Goal: Task Accomplishment & Management: Use online tool/utility

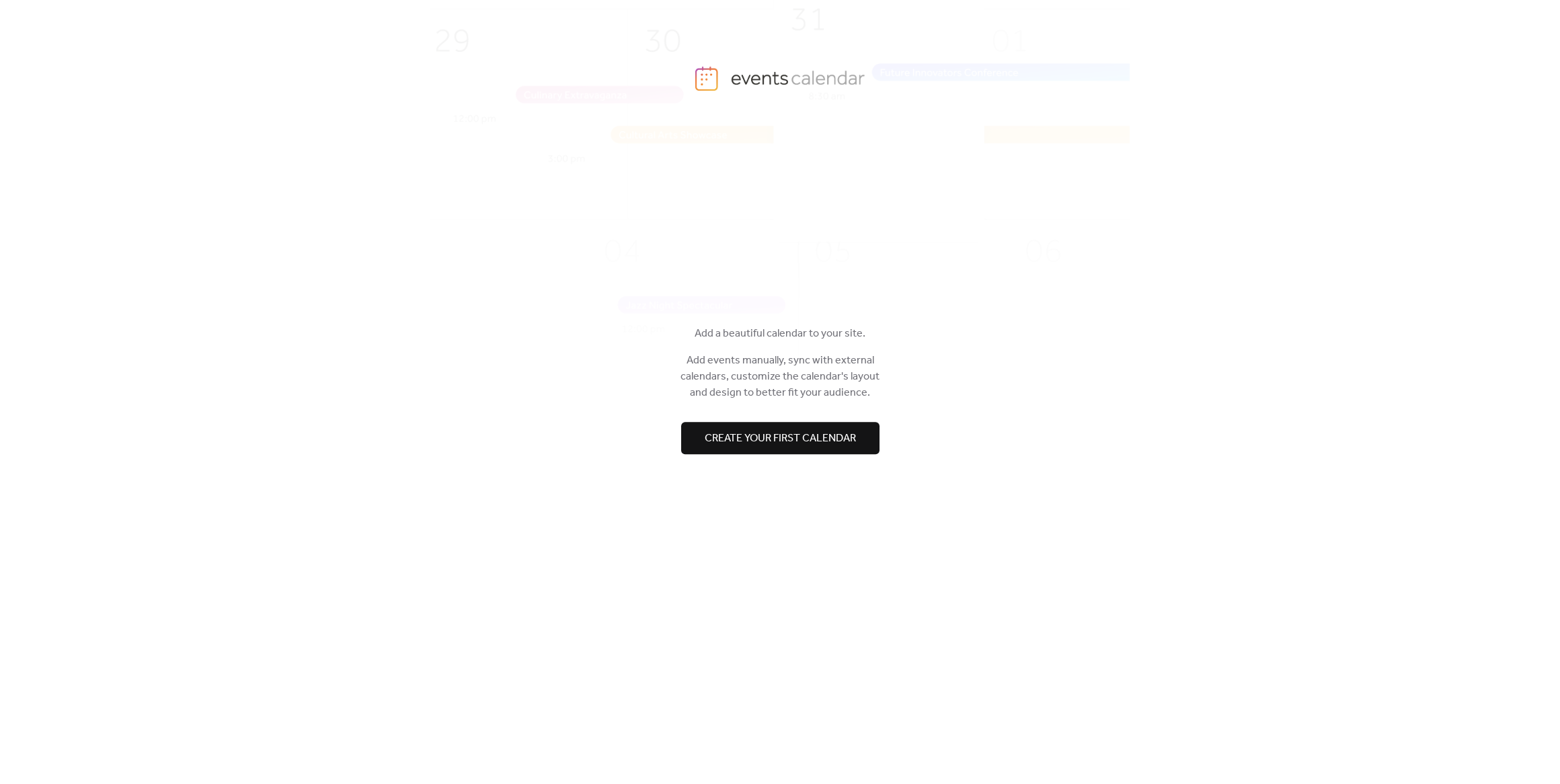
click at [687, 447] on button "Create your first calendar" at bounding box center [780, 438] width 198 height 33
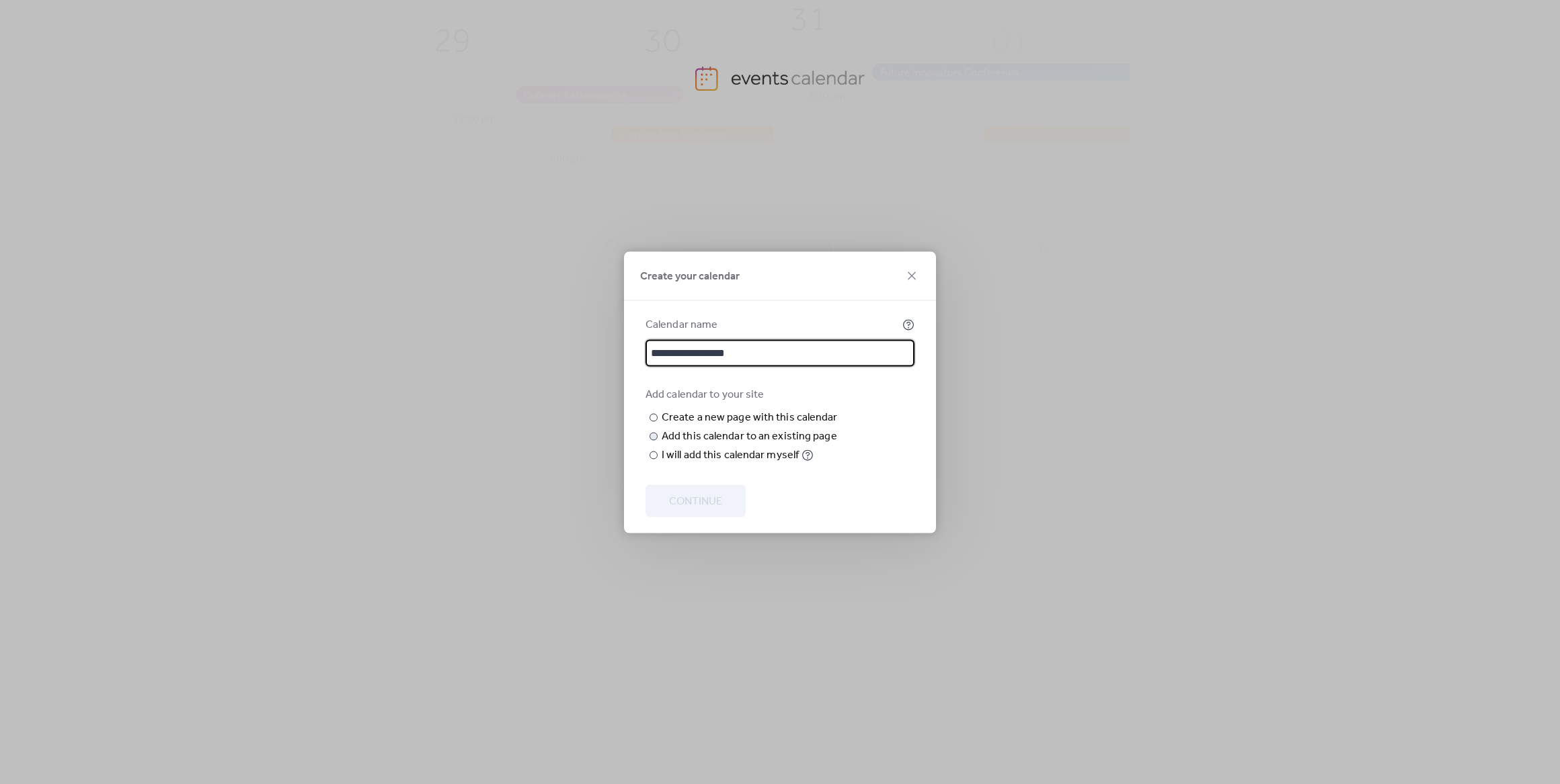
type input "**********"
click at [654, 440] on div at bounding box center [653, 436] width 8 height 8
click at [0, 0] on span "Choose page" at bounding box center [0, 0] width 0 height 0
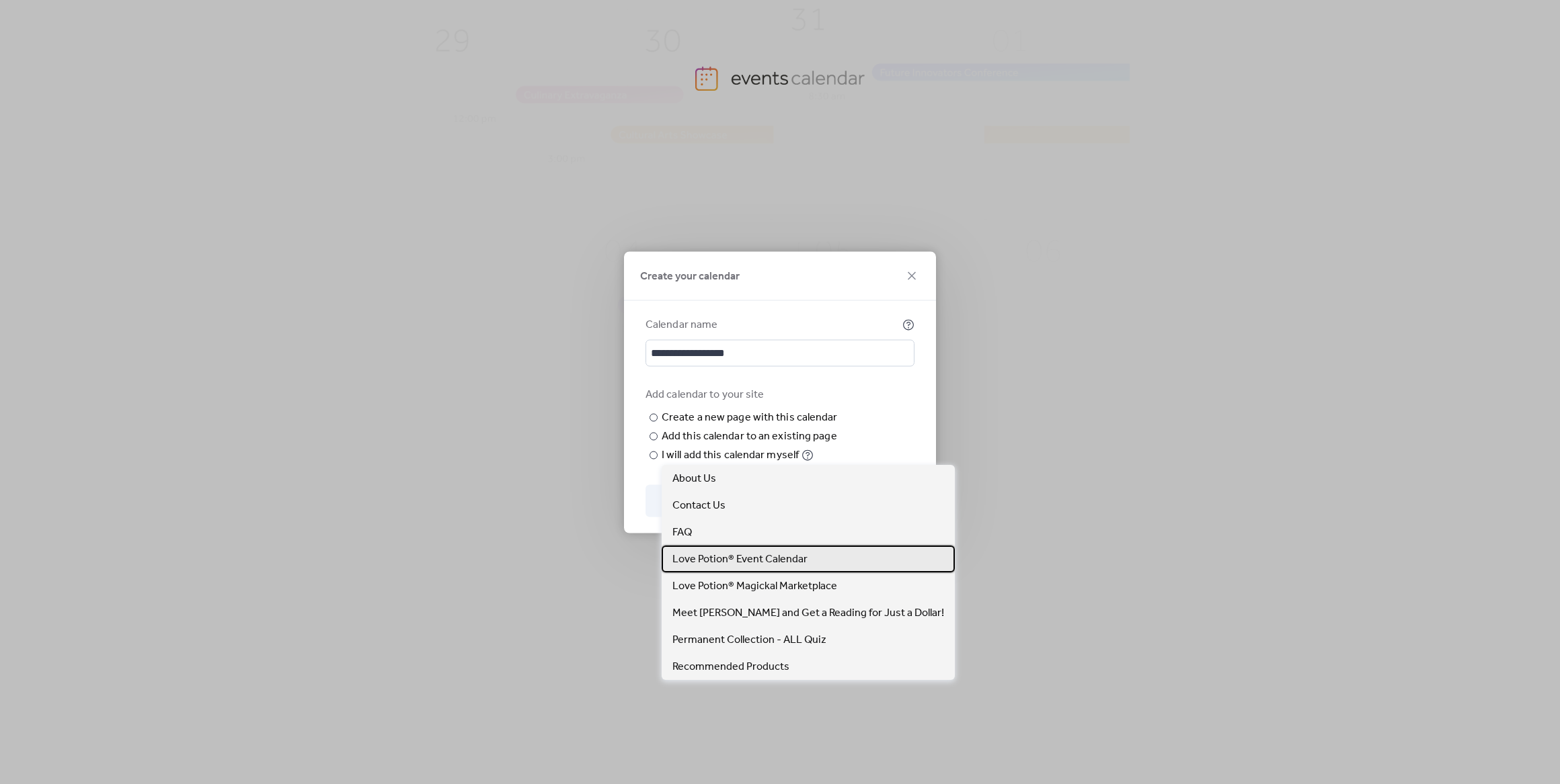
click at [742, 558] on span "Love Potion® Event Calendar" at bounding box center [740, 560] width 135 height 16
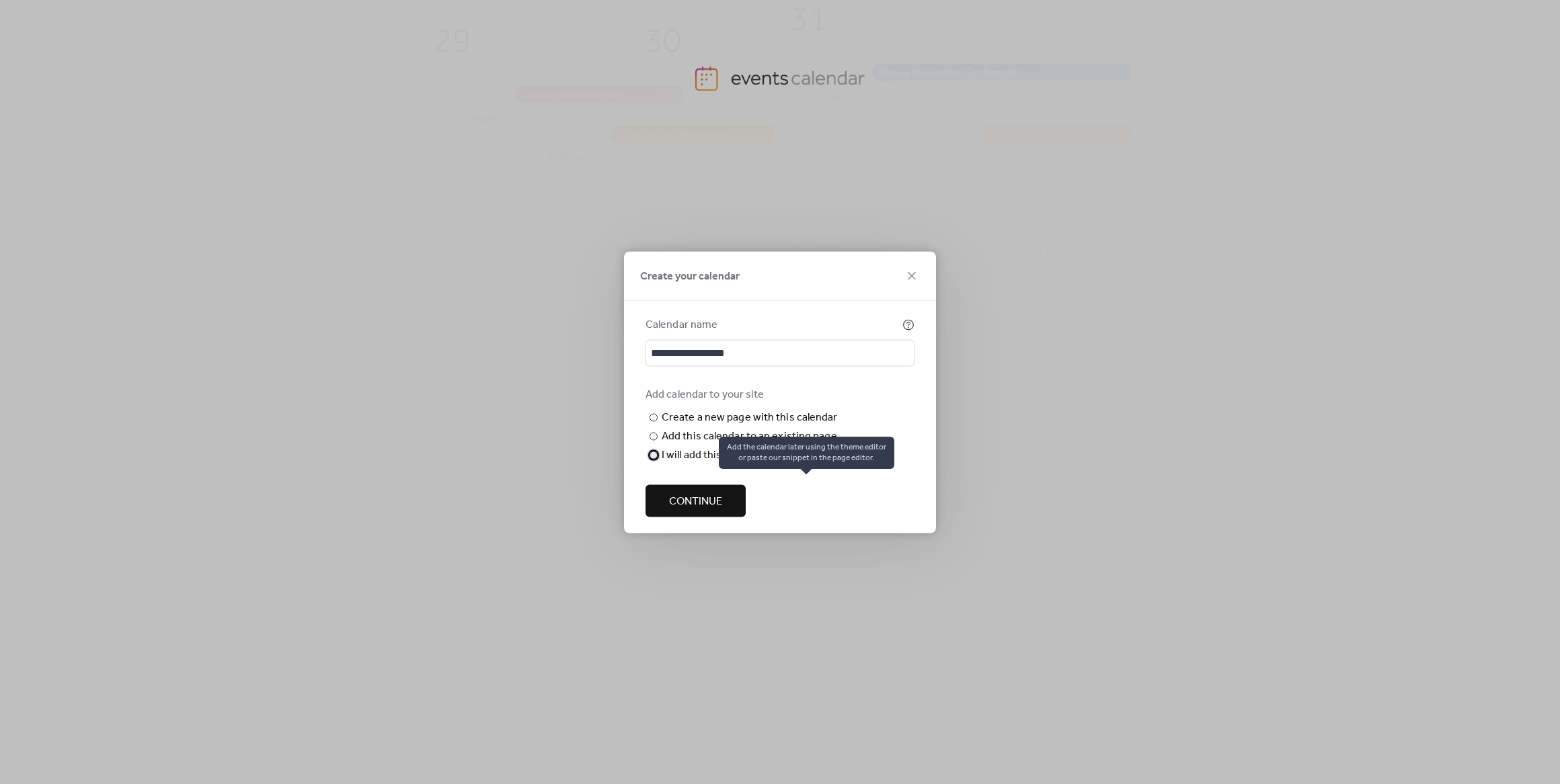
click at [806, 458] on circle at bounding box center [807, 458] width 2 height 2
click at [657, 434] on div "​" at bounding box center [652, 436] width 14 height 16
click at [714, 510] on span "Continue" at bounding box center [695, 501] width 53 height 16
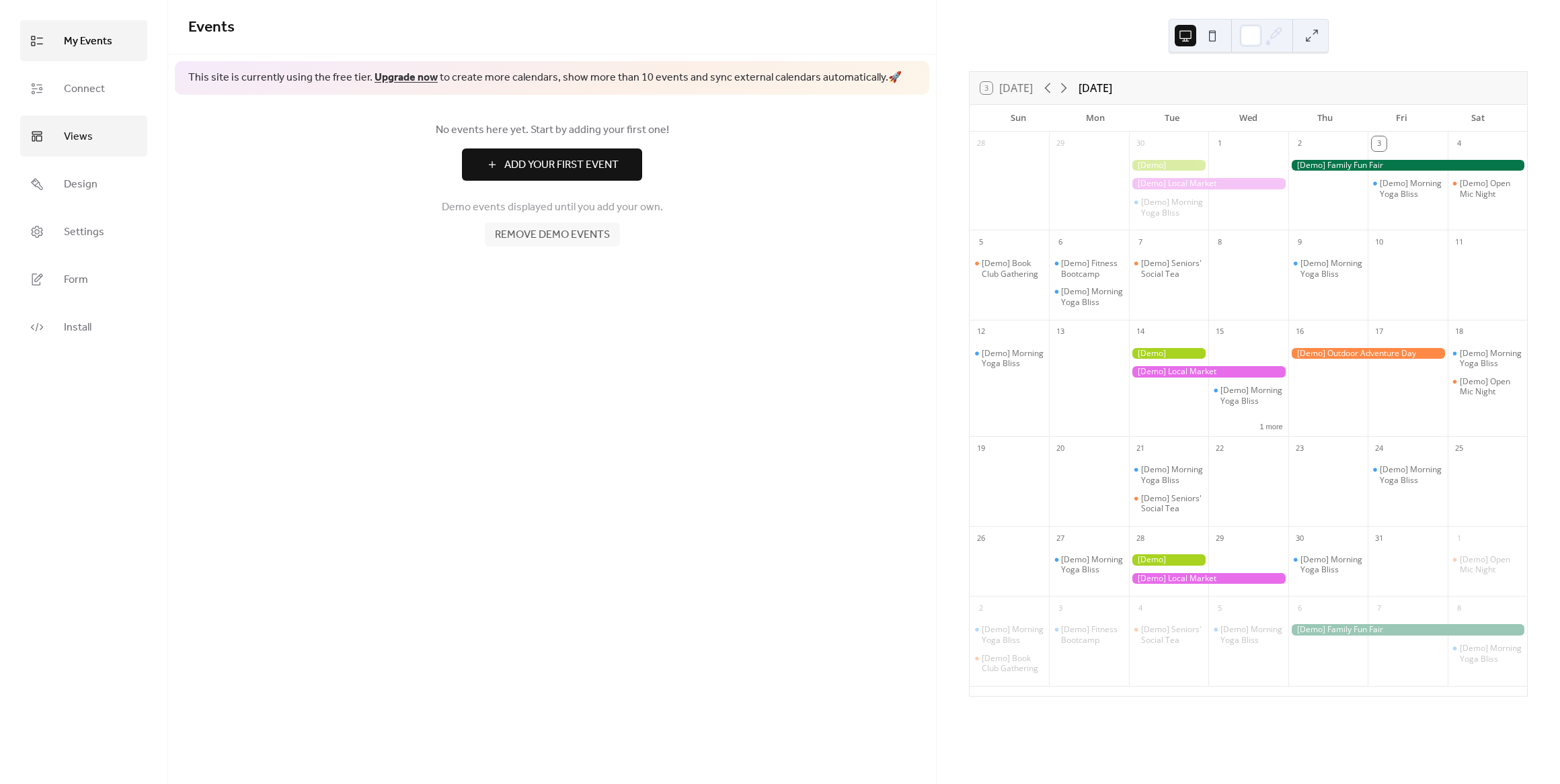
click at [66, 131] on span "Views" at bounding box center [77, 137] width 29 height 21
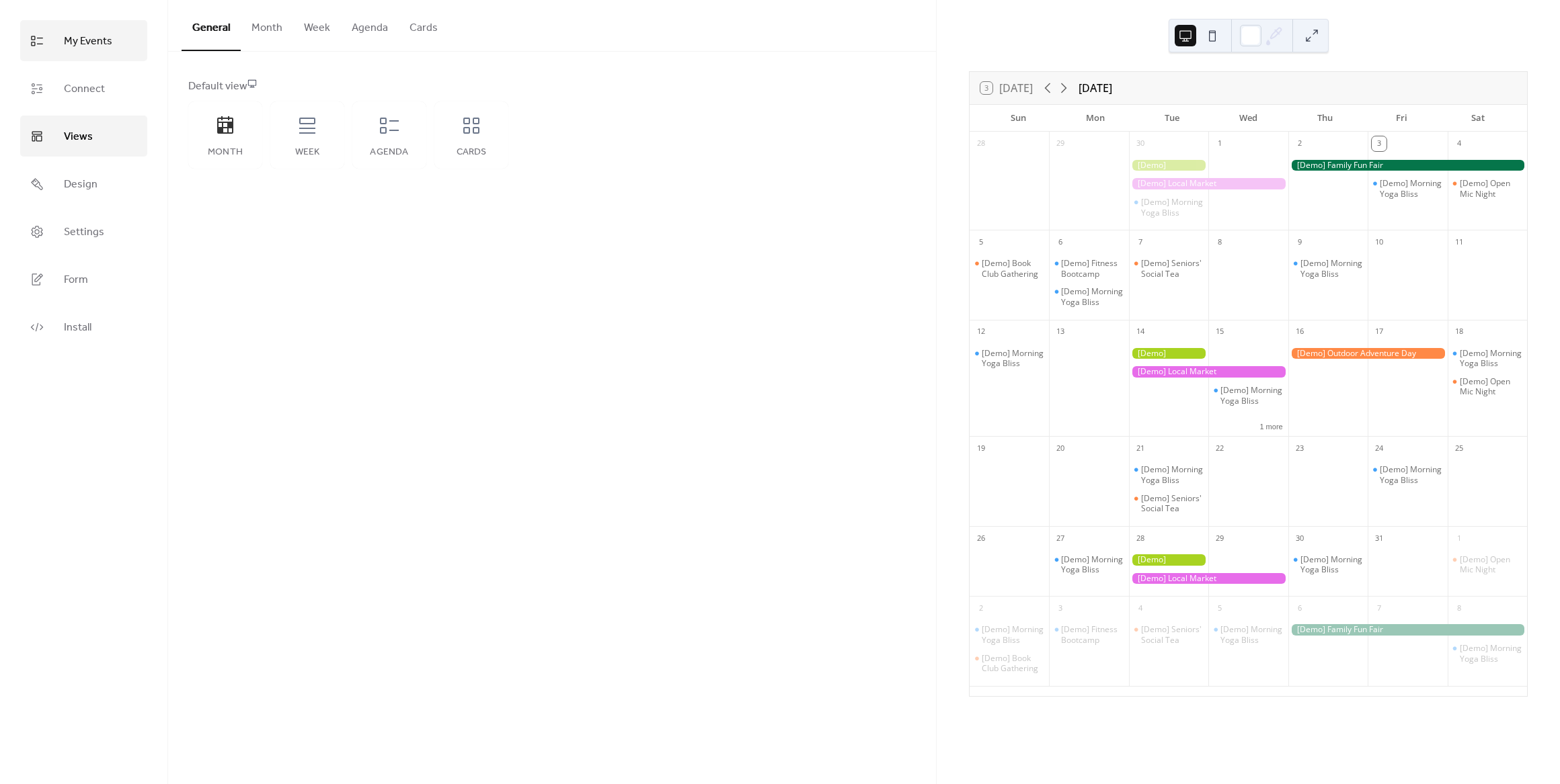
click at [99, 44] on span "My Events" at bounding box center [87, 42] width 48 height 21
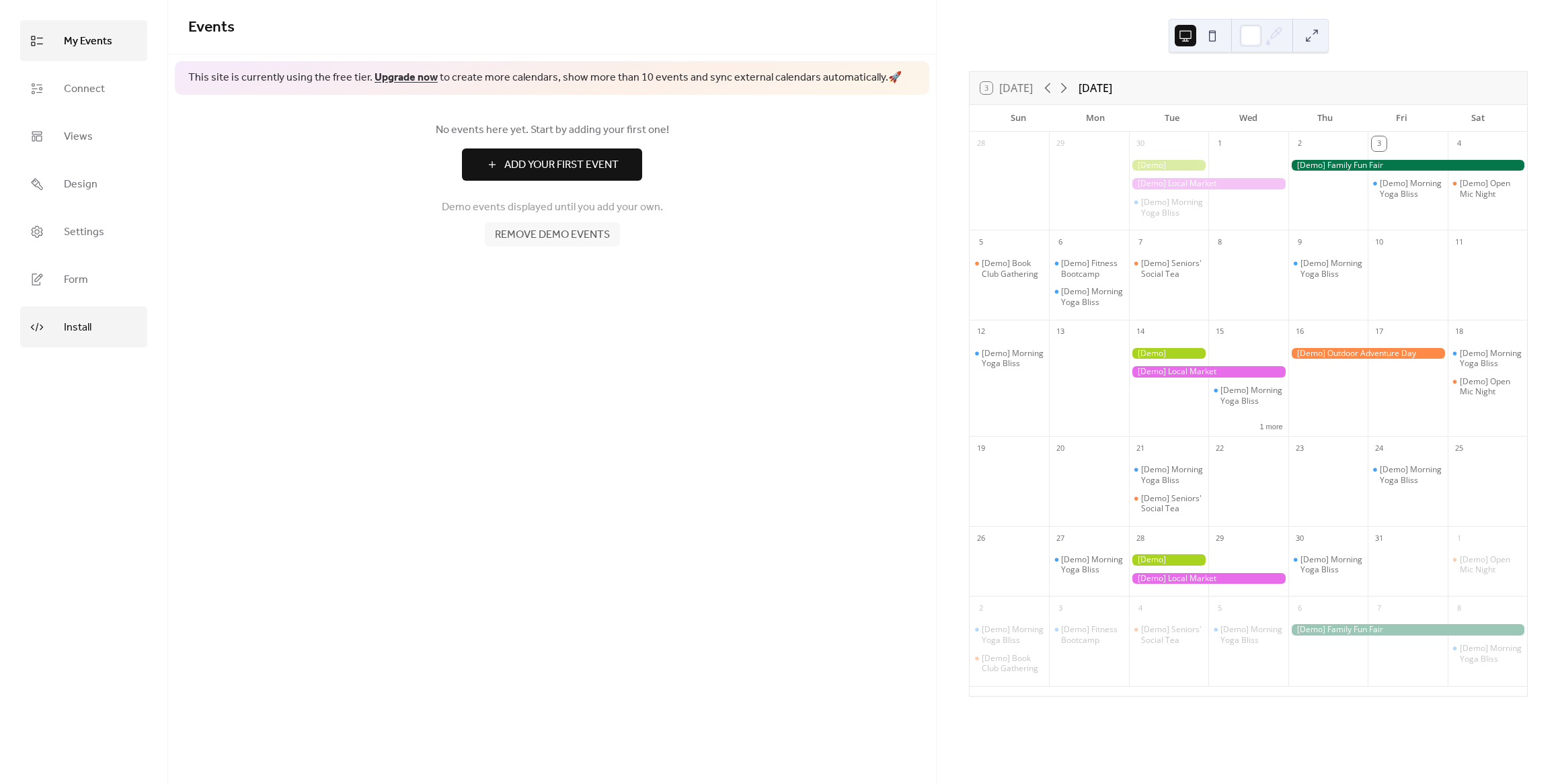
click at [73, 322] on span "Install" at bounding box center [77, 328] width 28 height 21
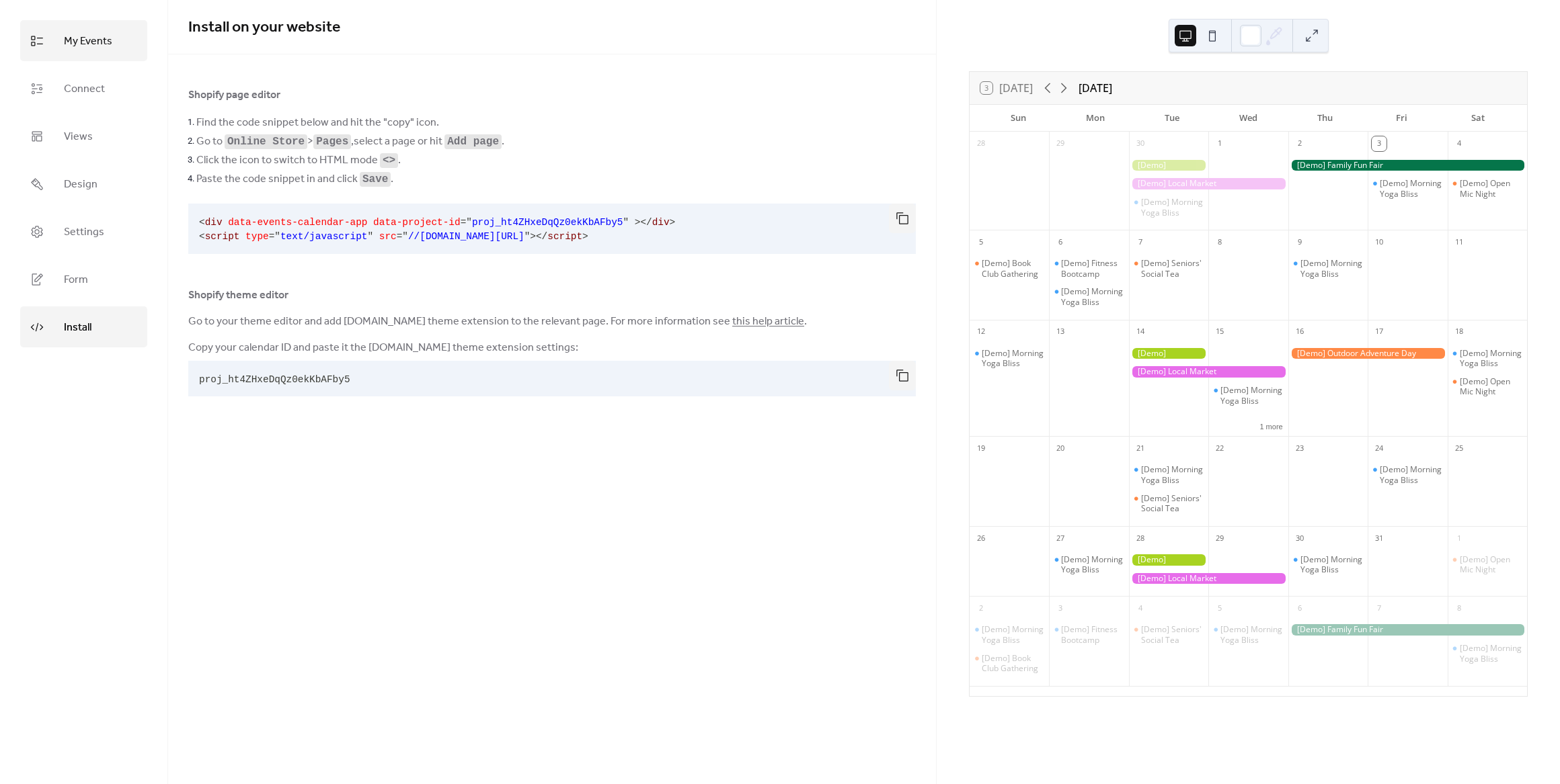
click at [111, 48] on link "My Events" at bounding box center [84, 41] width 127 height 41
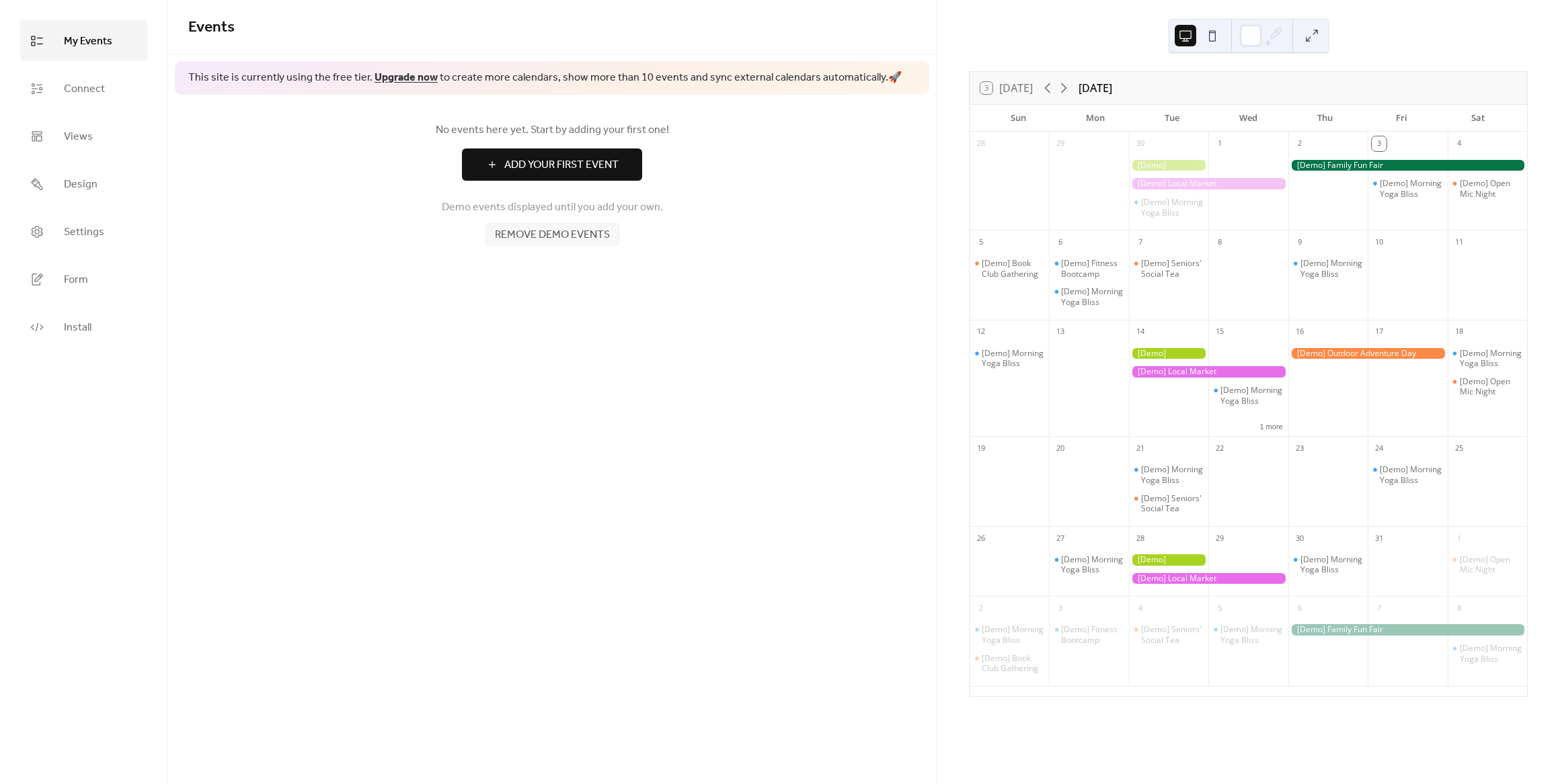
click at [504, 157] on span "Add Your First Event" at bounding box center [561, 165] width 114 height 16
